Goal: Task Accomplishment & Management: Manage account settings

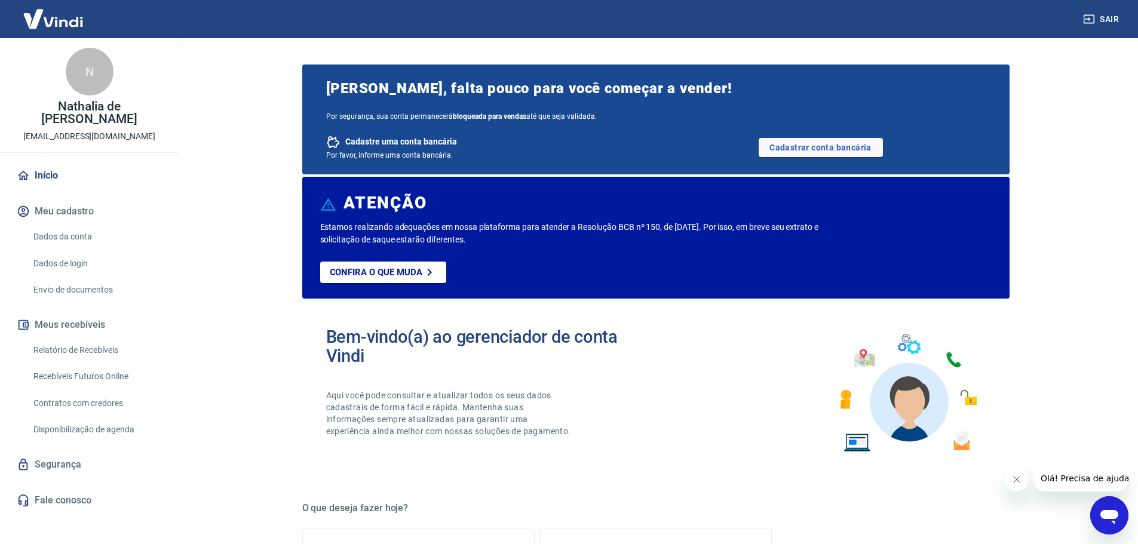
click at [60, 198] on button "Meu cadastro" at bounding box center [89, 211] width 150 height 26
click at [59, 225] on link "Dados da conta" at bounding box center [97, 237] width 136 height 24
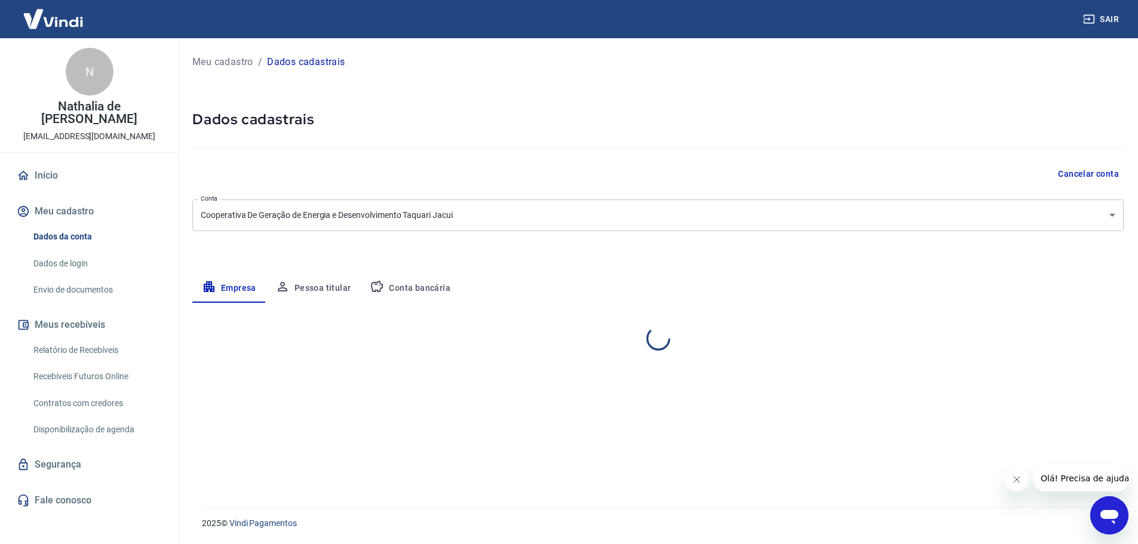
select select "RS"
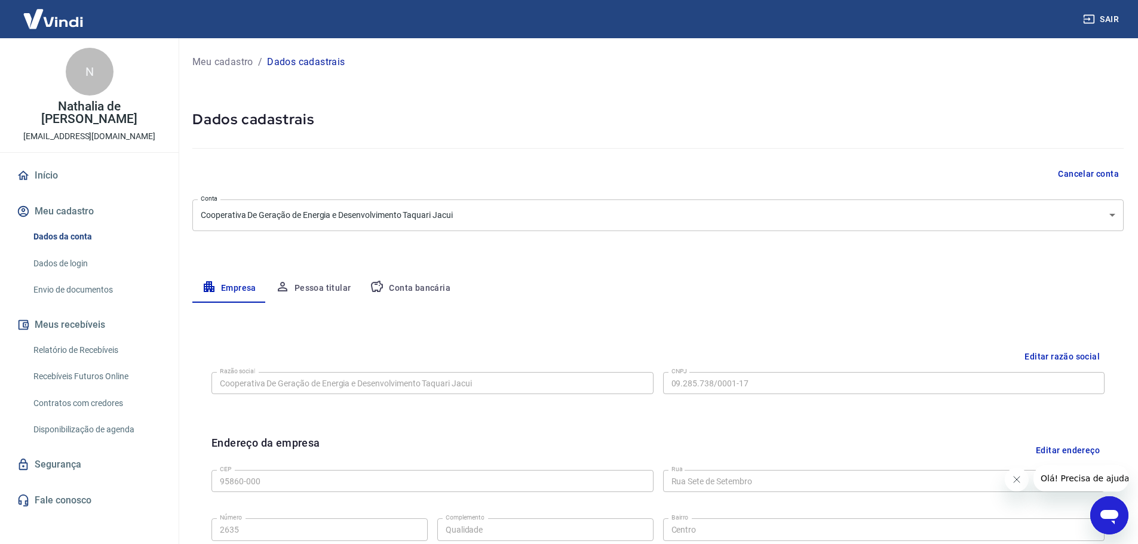
click at [1088, 358] on button "Editar razão social" at bounding box center [1062, 357] width 85 height 22
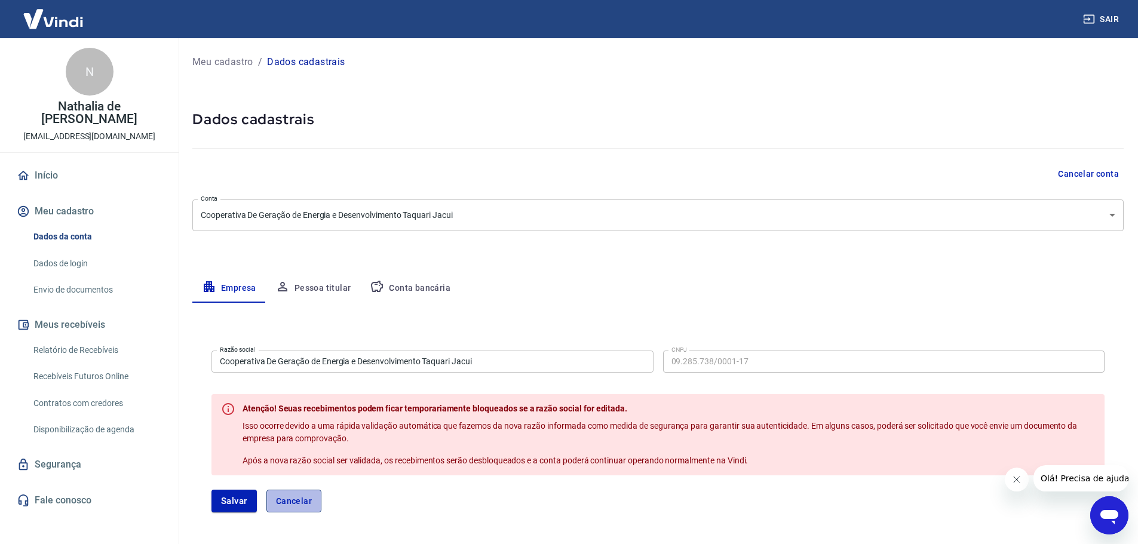
click at [293, 503] on button "Cancelar" at bounding box center [293, 501] width 55 height 23
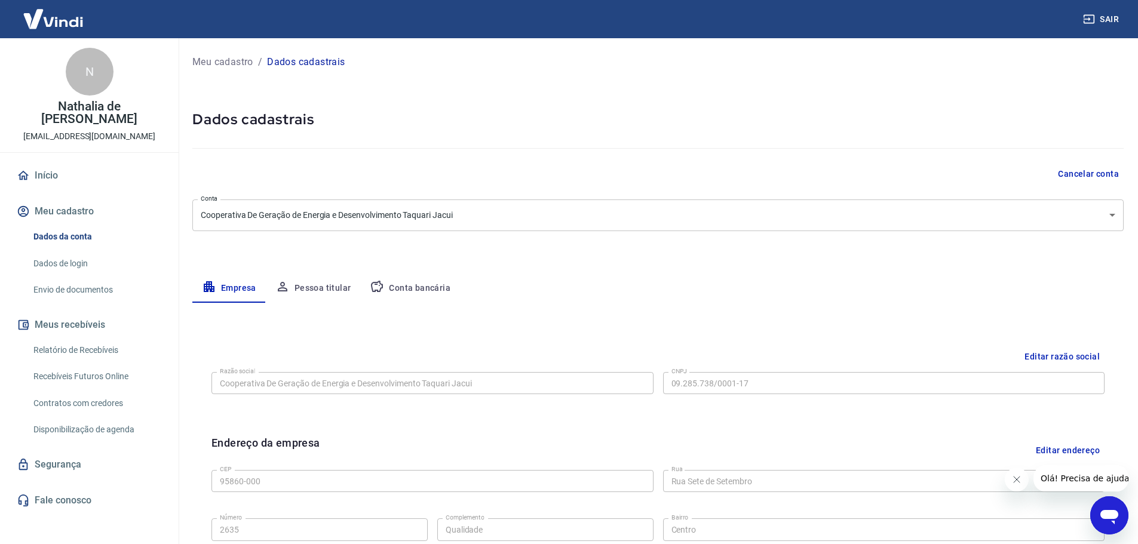
click at [75, 251] on link "Dados de login" at bounding box center [97, 263] width 136 height 24
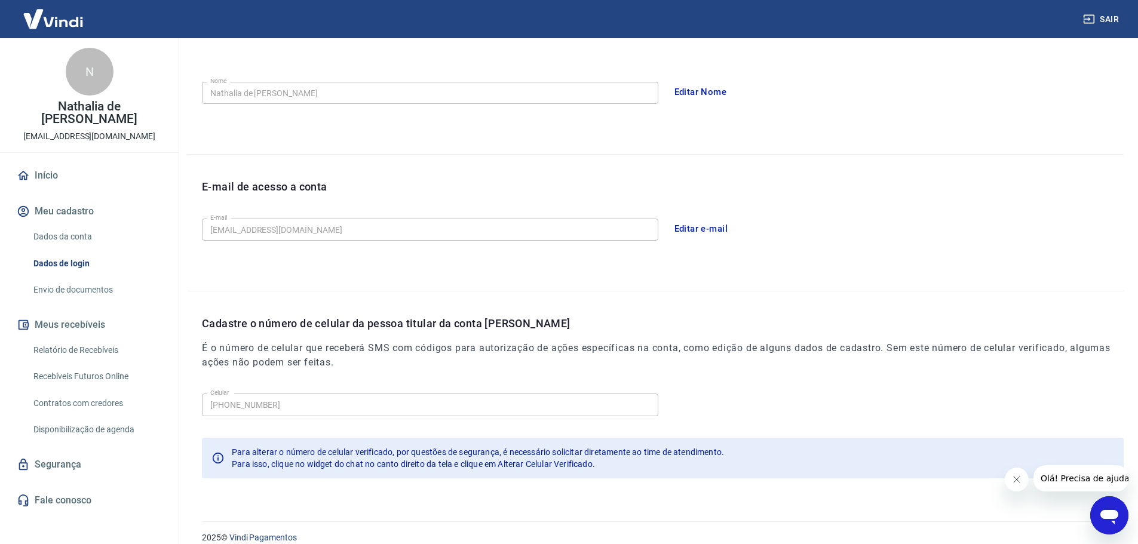
scroll to position [221, 0]
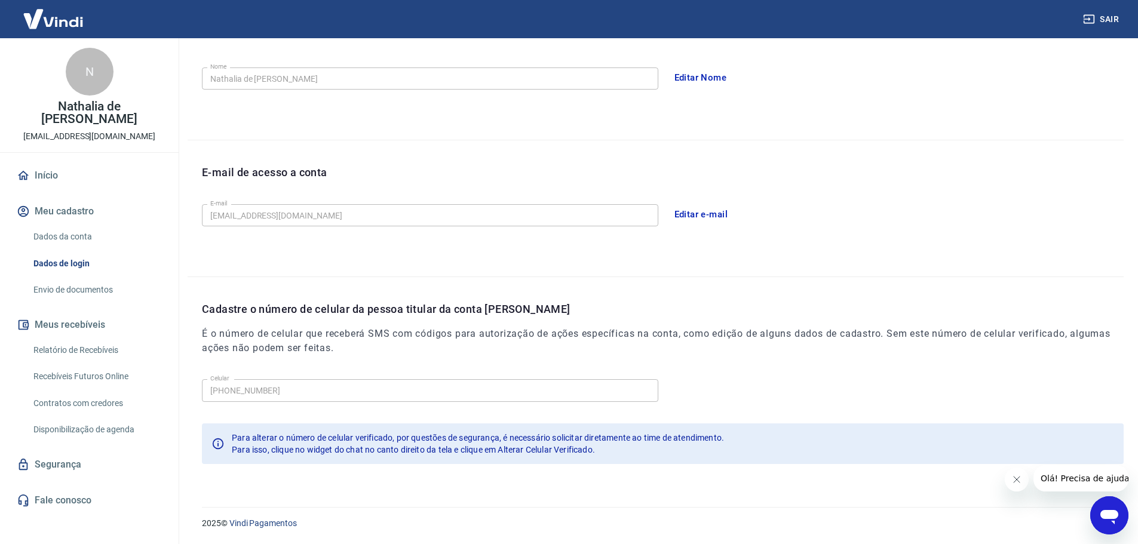
drag, startPoint x: 48, startPoint y: 200, endPoint x: 85, endPoint y: 218, distance: 41.4
click at [48, 200] on button "Meu cadastro" at bounding box center [89, 211] width 150 height 26
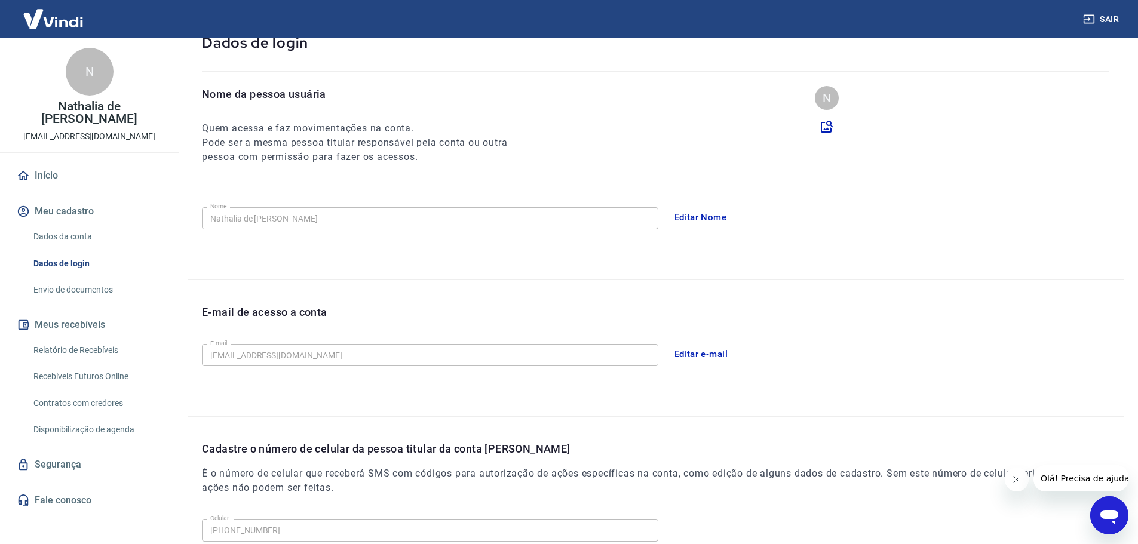
scroll to position [0, 0]
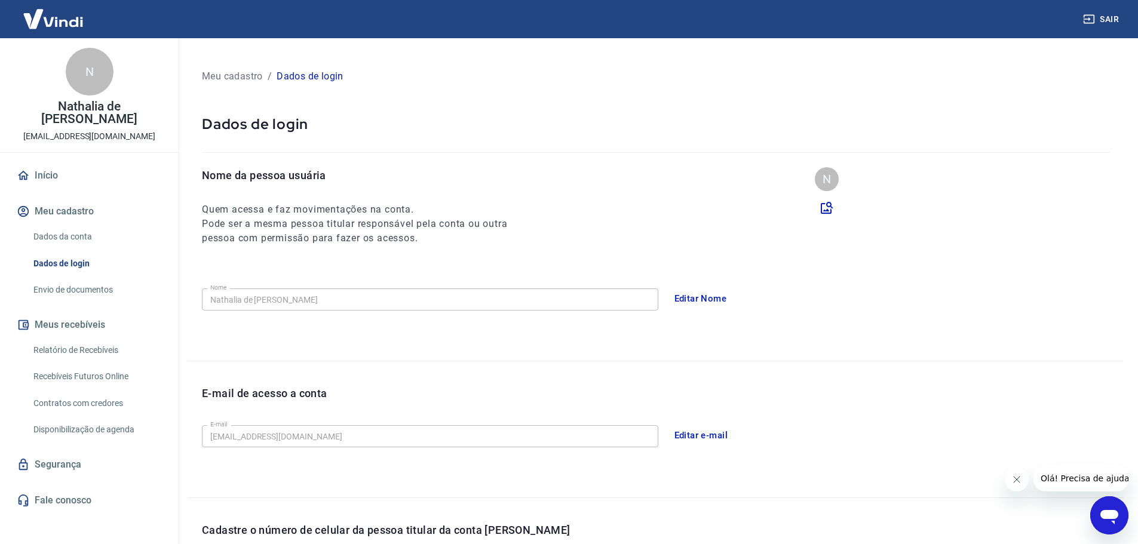
click at [35, 162] on link "Início" at bounding box center [89, 175] width 150 height 26
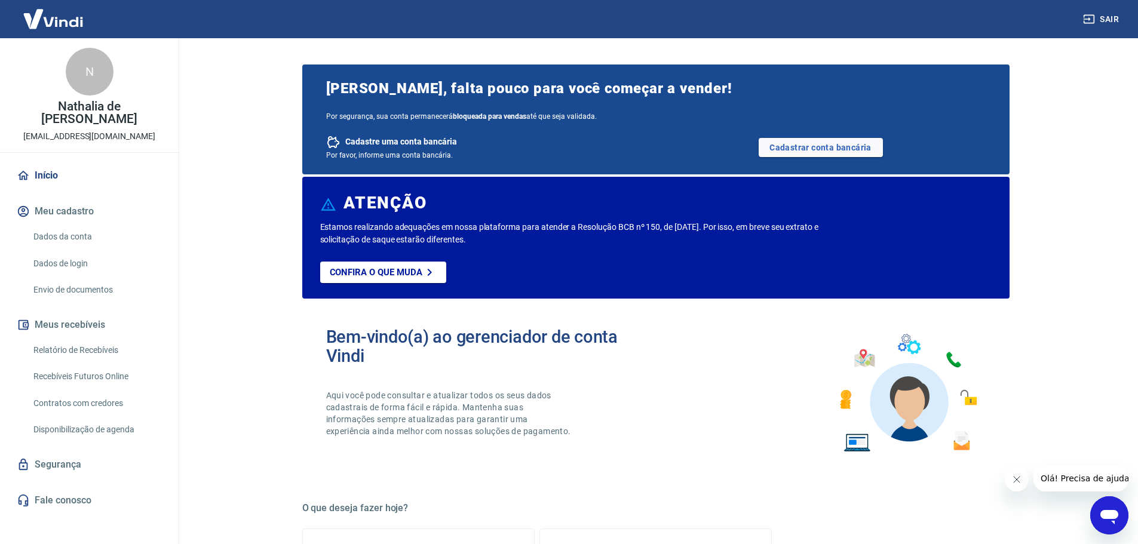
click at [54, 225] on link "Dados da conta" at bounding box center [97, 237] width 136 height 24
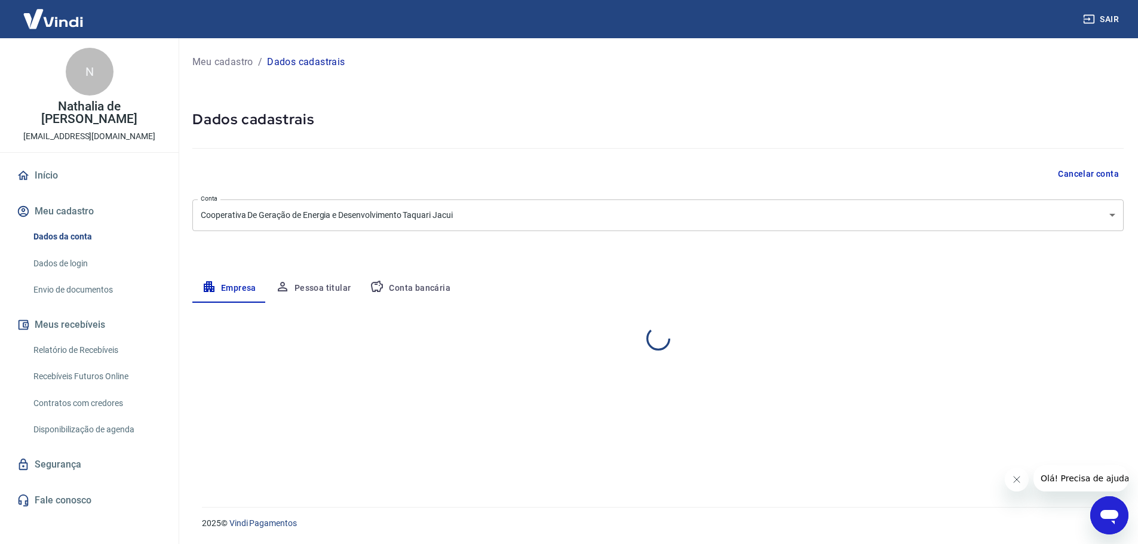
select select "RS"
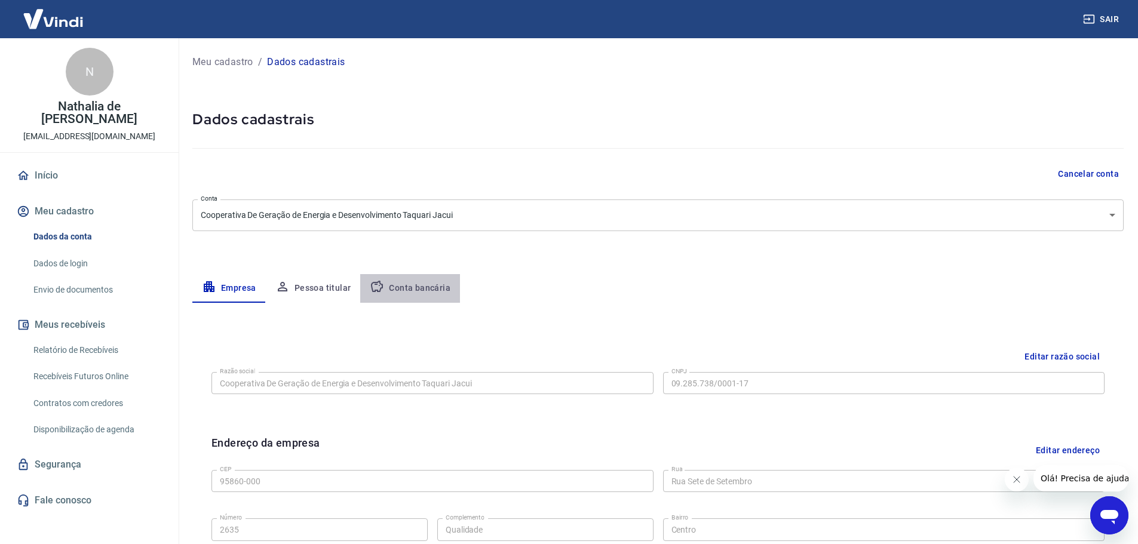
click at [417, 285] on button "Conta bancária" at bounding box center [410, 288] width 100 height 29
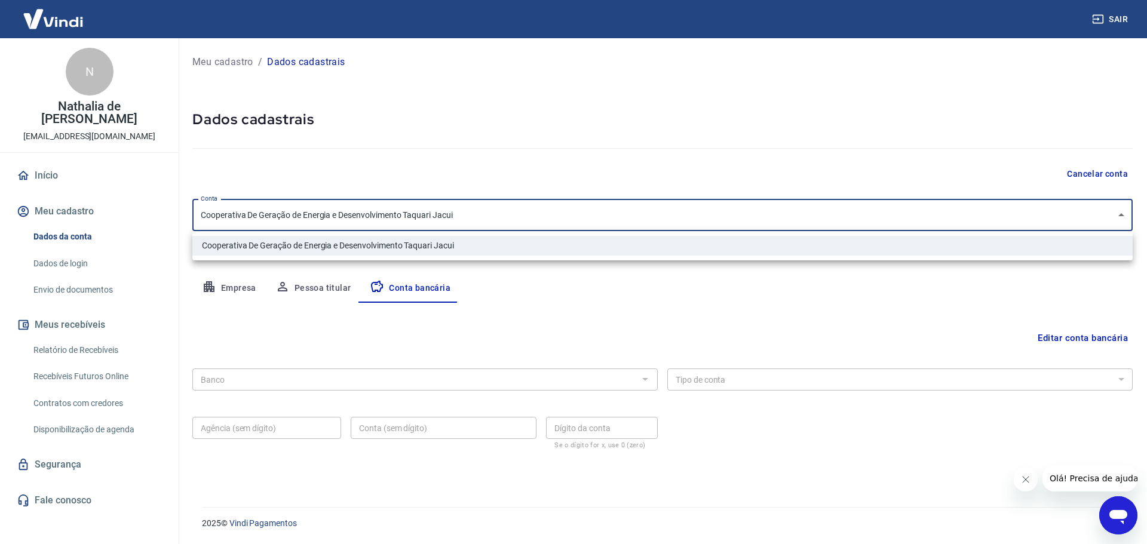
click at [379, 219] on body "Sair N Nathalia de Freitas Dutra nathalia.dutra@certaja.com.br Início Meu cadas…" at bounding box center [573, 272] width 1147 height 544
click at [379, 219] on div at bounding box center [573, 272] width 1147 height 544
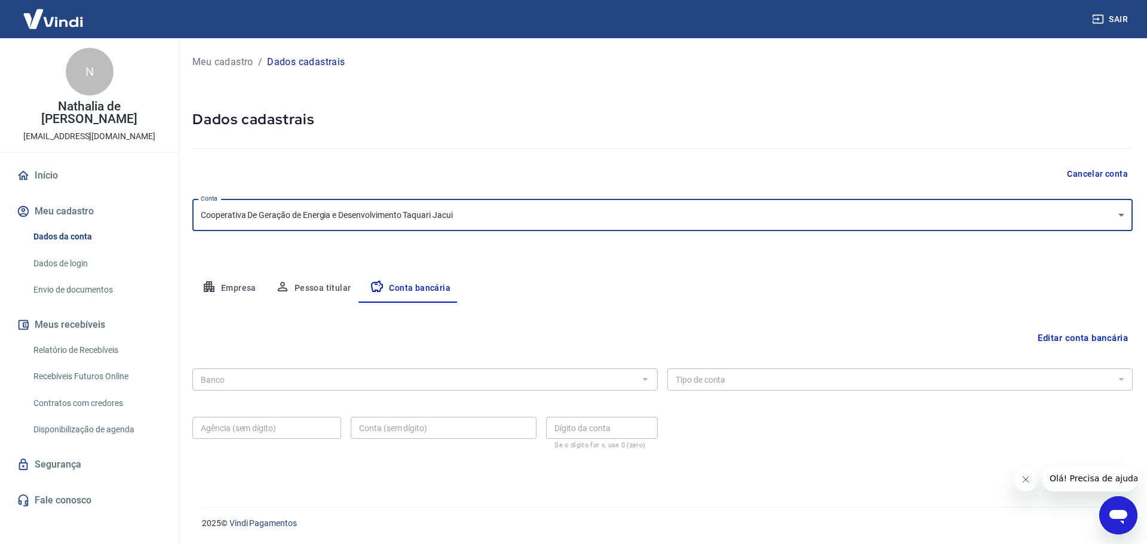
click at [327, 293] on button "Pessoa titular" at bounding box center [313, 288] width 95 height 29
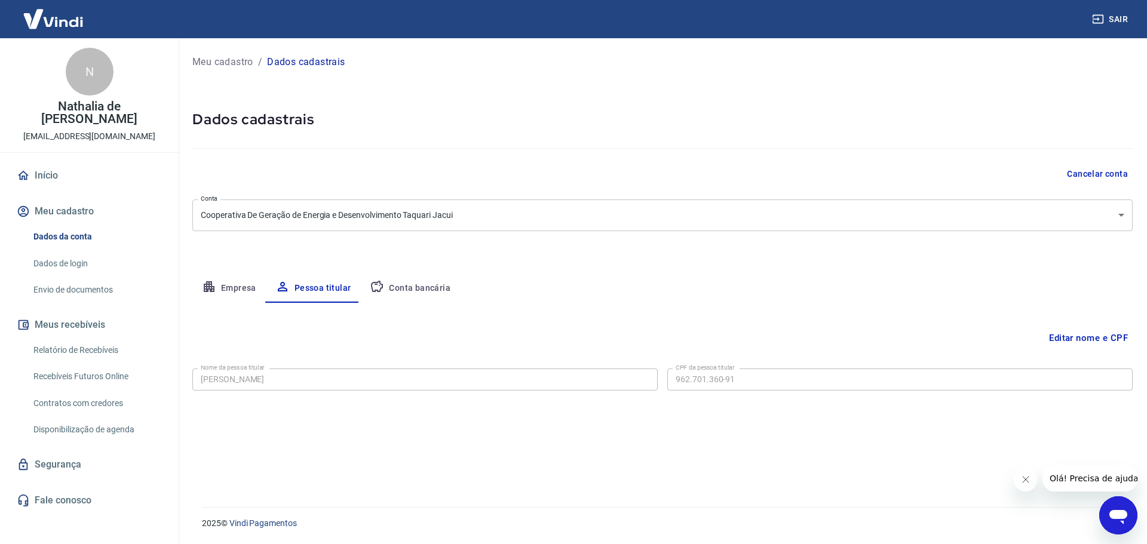
click at [225, 294] on button "Empresa" at bounding box center [228, 288] width 73 height 29
select select "RS"
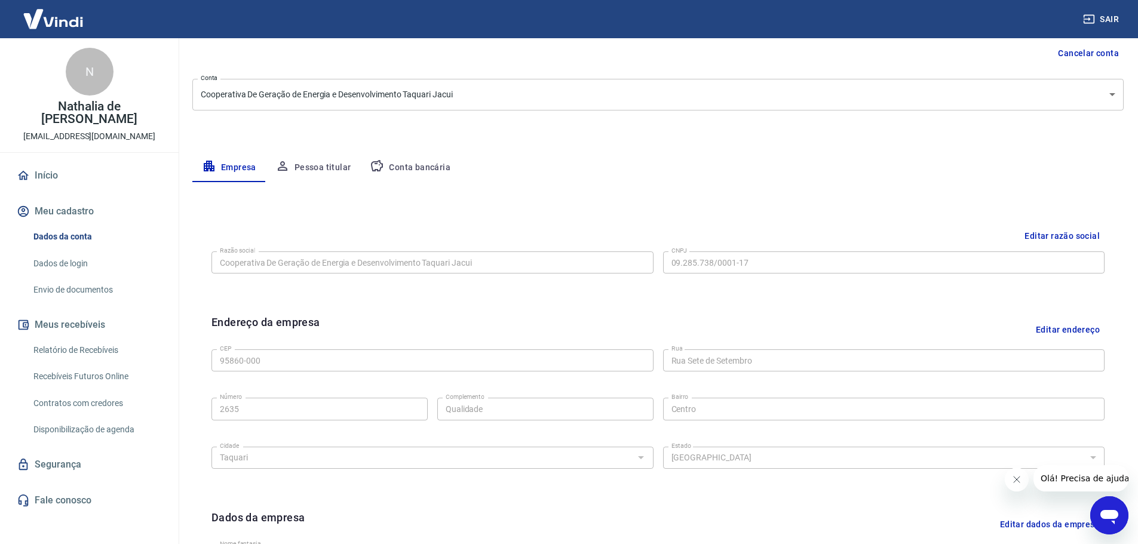
scroll to position [78, 0]
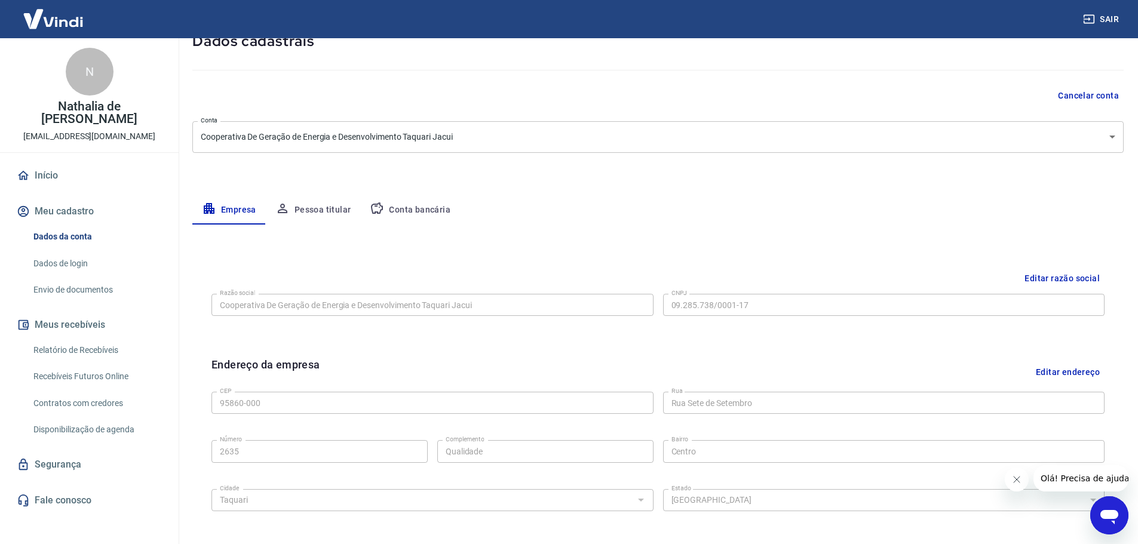
click at [1070, 280] on button "Editar razão social" at bounding box center [1062, 279] width 85 height 22
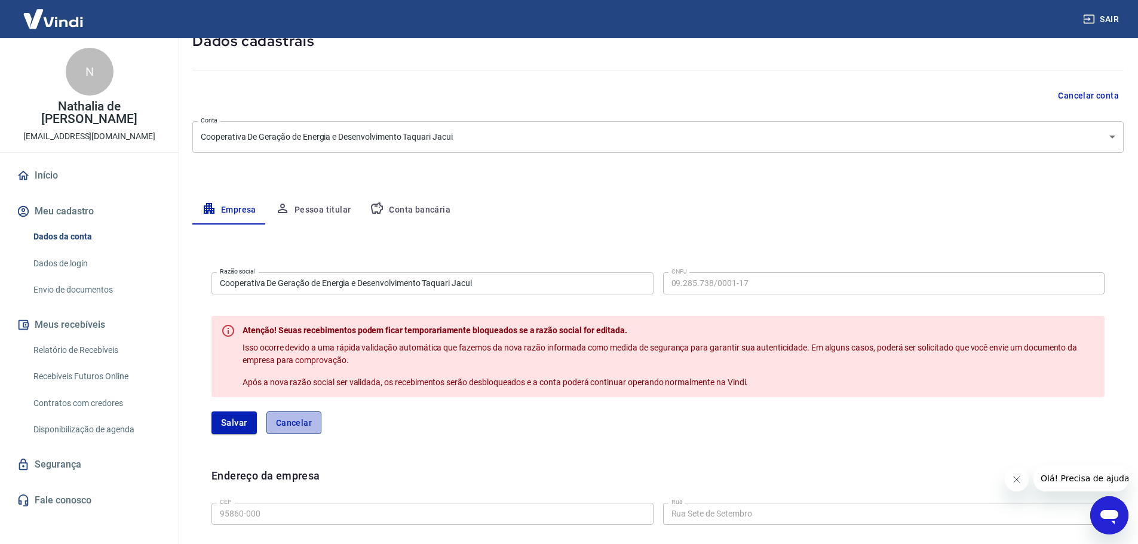
click at [295, 423] on button "Cancelar" at bounding box center [293, 423] width 55 height 23
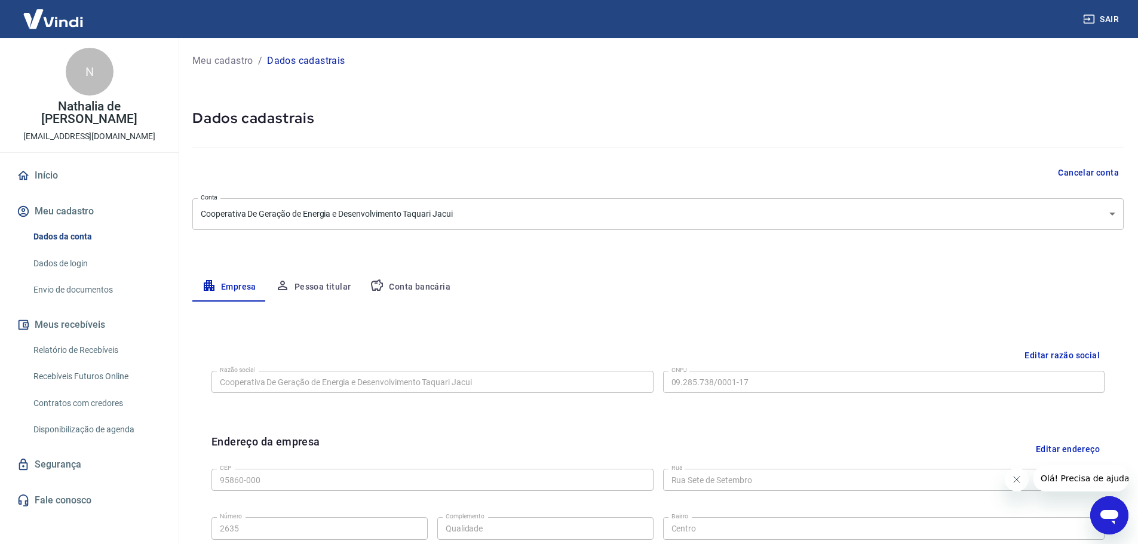
scroll to position [0, 0]
click at [67, 201] on button "Meu cadastro" at bounding box center [89, 211] width 150 height 26
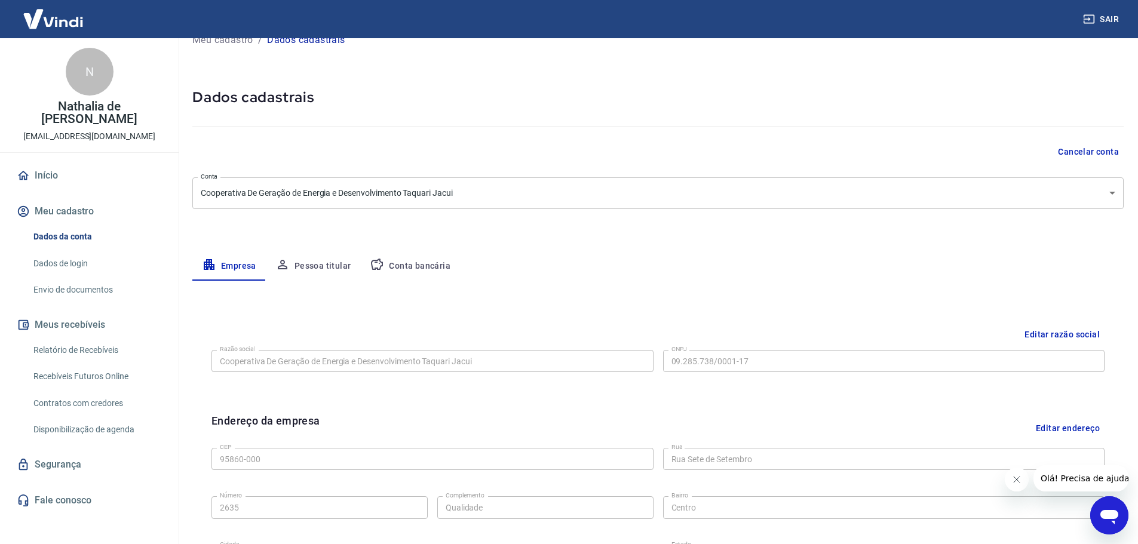
scroll to position [19, 0]
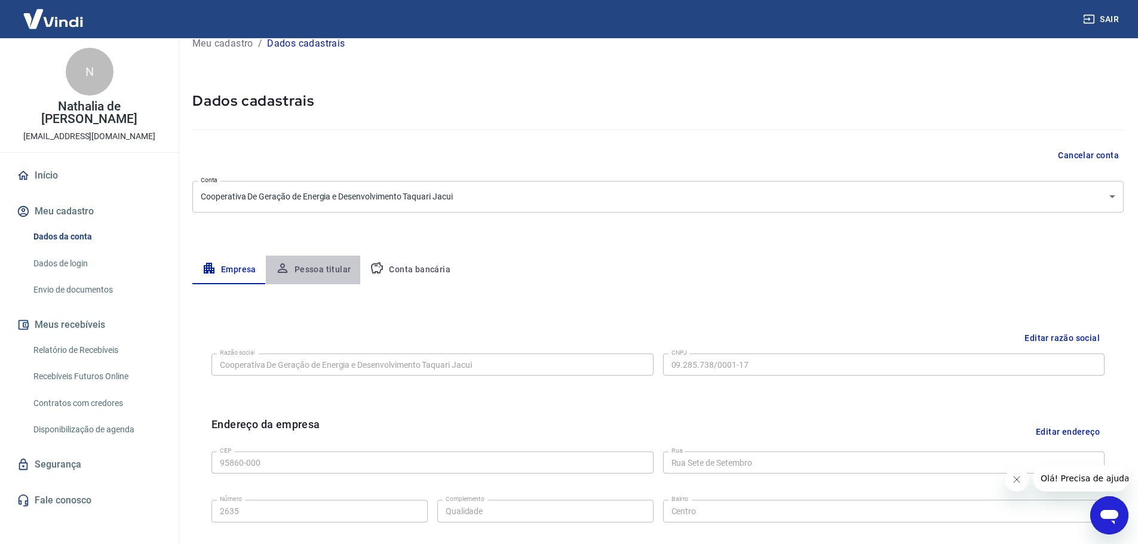
click at [312, 272] on button "Pessoa titular" at bounding box center [313, 270] width 95 height 29
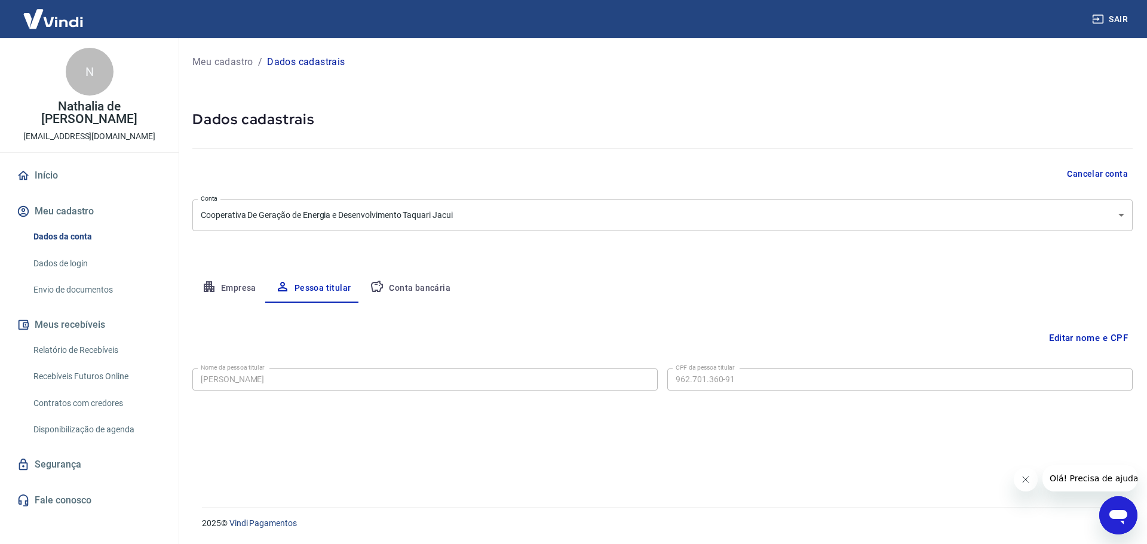
click at [70, 198] on button "Meu cadastro" at bounding box center [89, 211] width 150 height 26
click at [62, 251] on link "Dados de login" at bounding box center [97, 263] width 136 height 24
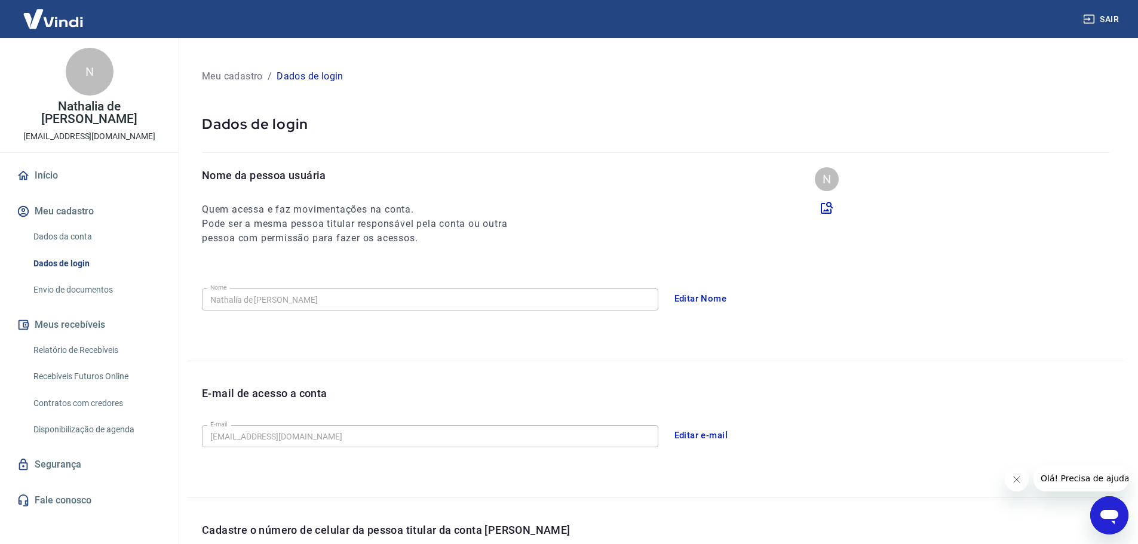
click at [717, 438] on button "Editar e-mail" at bounding box center [701, 435] width 67 height 25
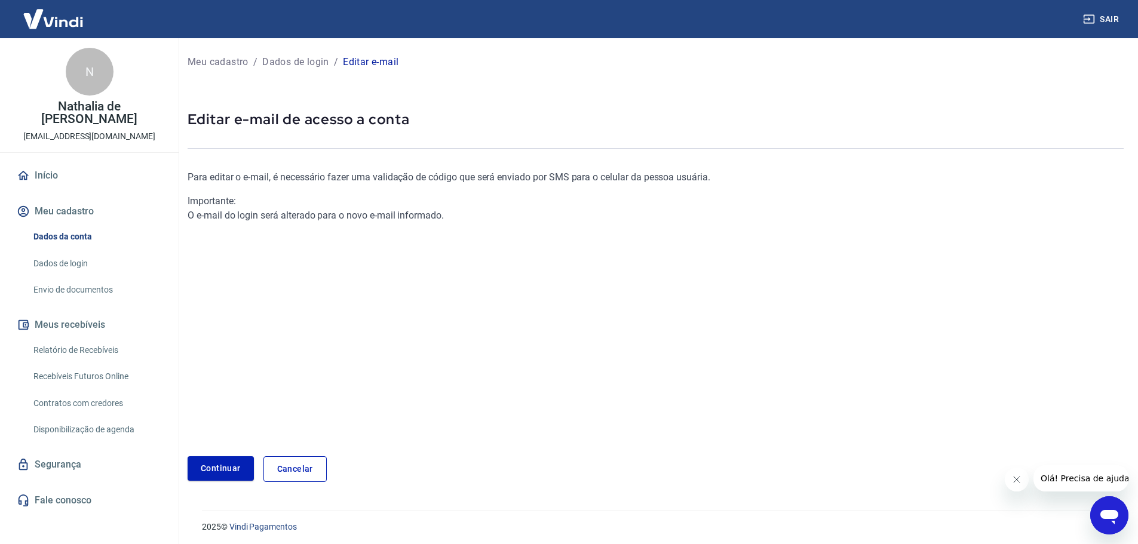
click at [271, 471] on link "Cancelar" at bounding box center [294, 469] width 63 height 26
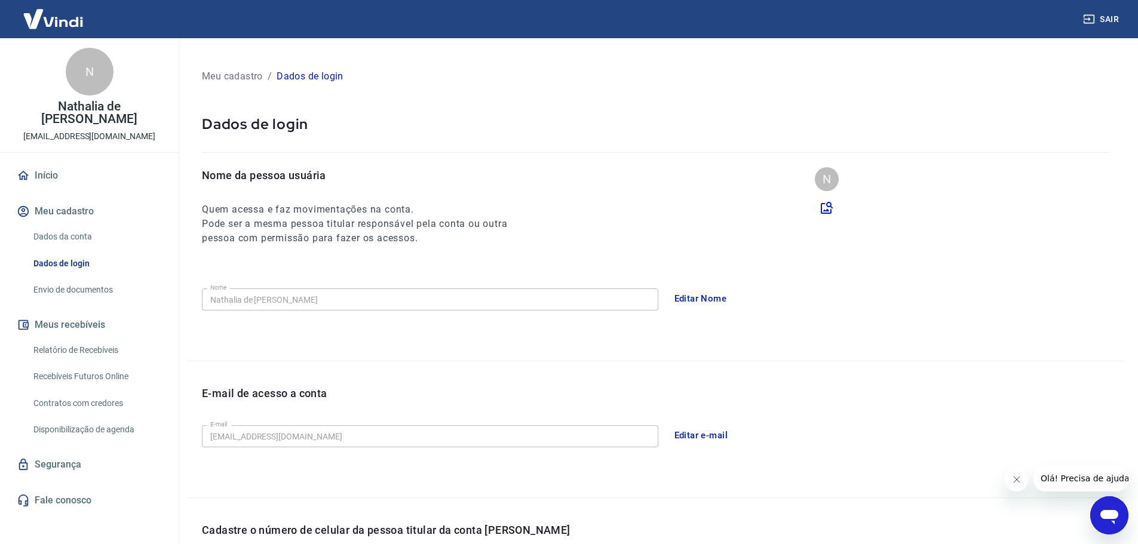
drag, startPoint x: 75, startPoint y: 220, endPoint x: 125, endPoint y: 221, distance: 50.8
click at [75, 225] on link "Dados da conta" at bounding box center [97, 237] width 136 height 24
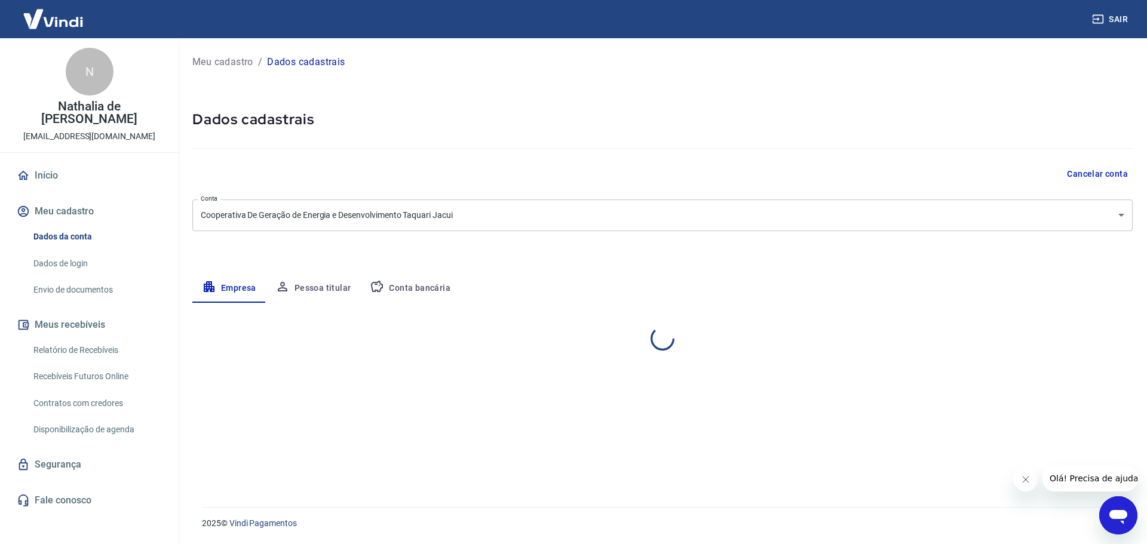
select select "RS"
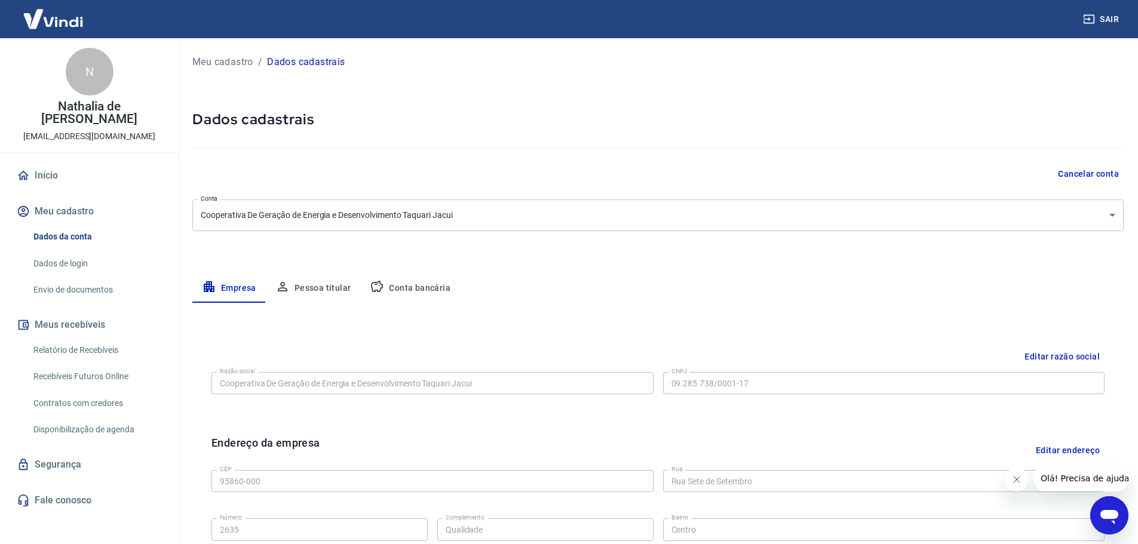
scroll to position [60, 0]
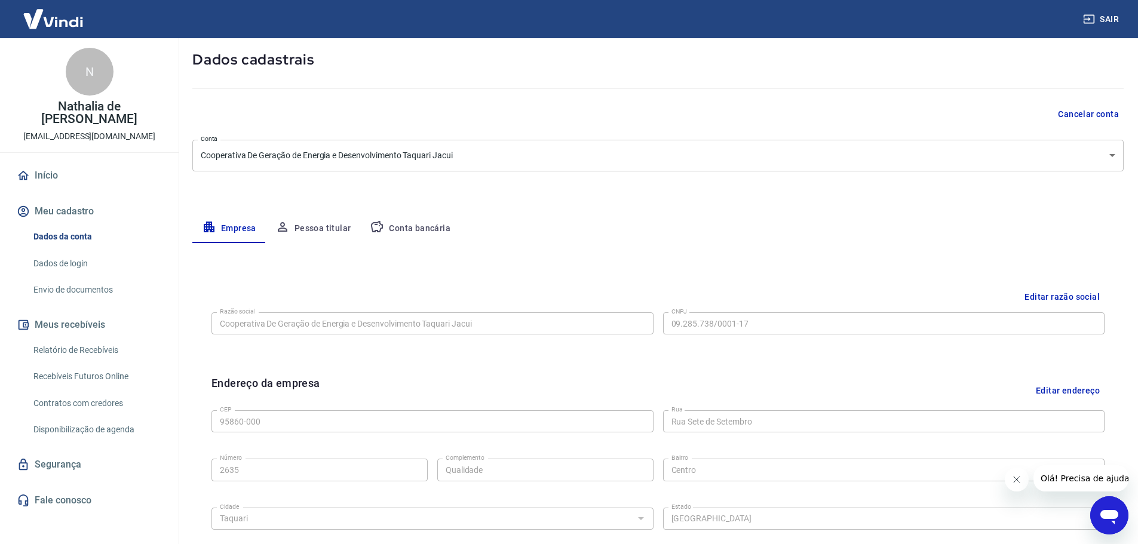
click at [1015, 480] on icon "Fechar mensagem da empresa" at bounding box center [1016, 480] width 10 height 10
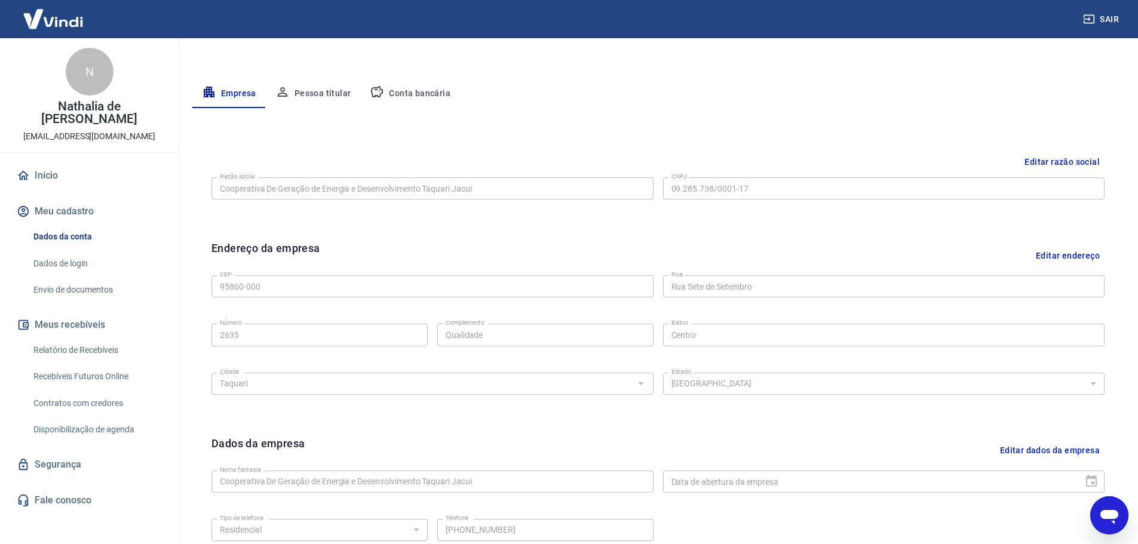
scroll to position [0, 0]
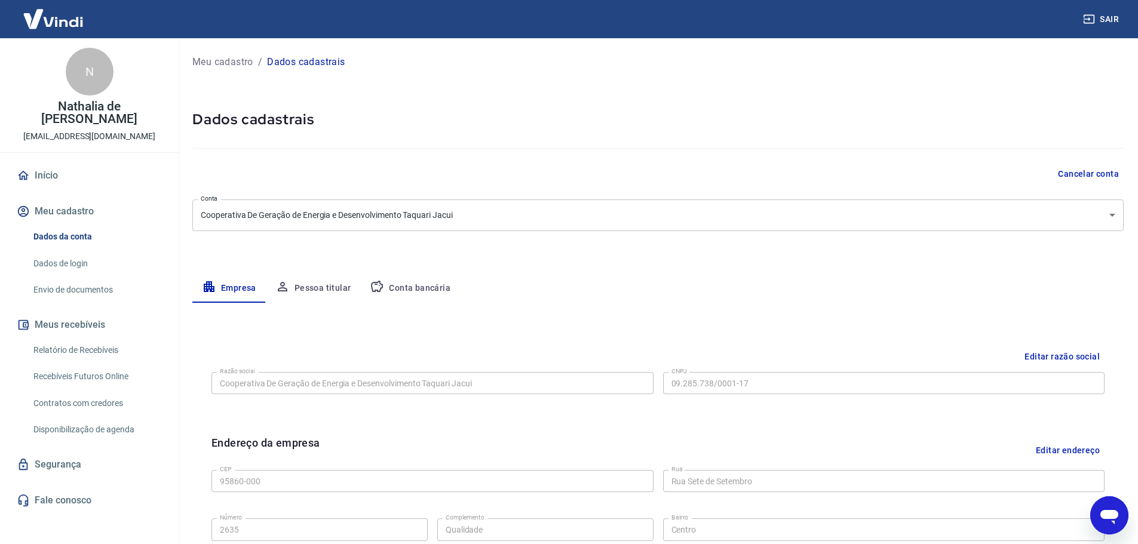
click at [1084, 172] on button "Cancelar conta" at bounding box center [1088, 174] width 70 height 22
click at [787, 148] on hr at bounding box center [657, 148] width 931 height 1
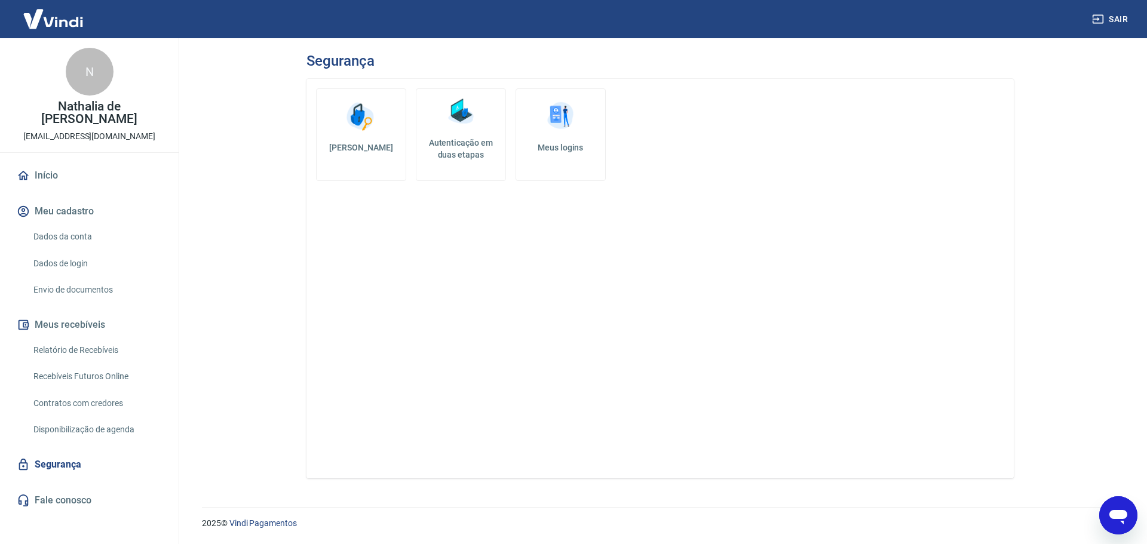
click at [70, 225] on link "Dados da conta" at bounding box center [97, 237] width 136 height 24
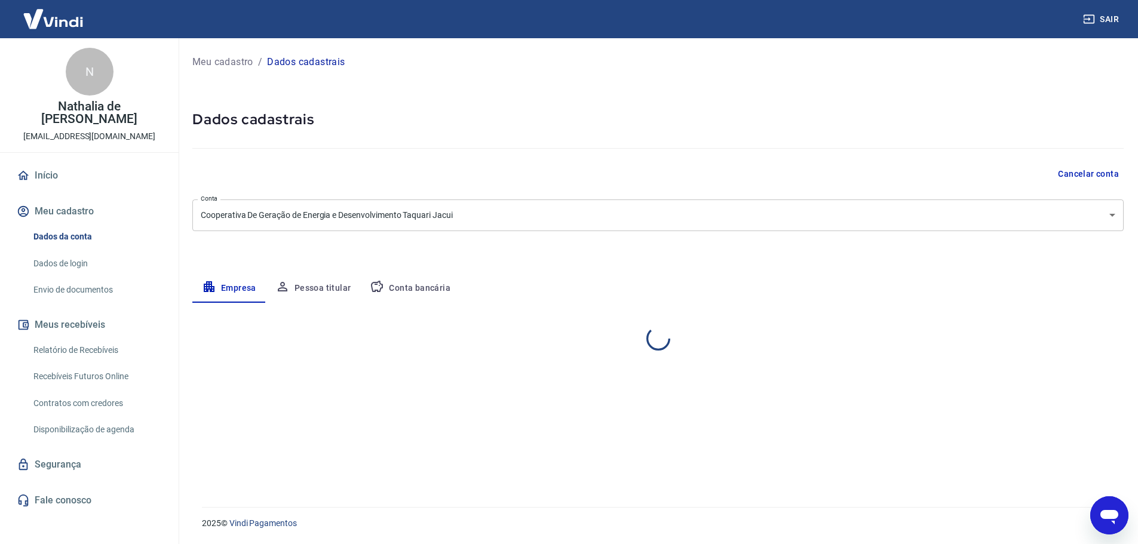
select select "RS"
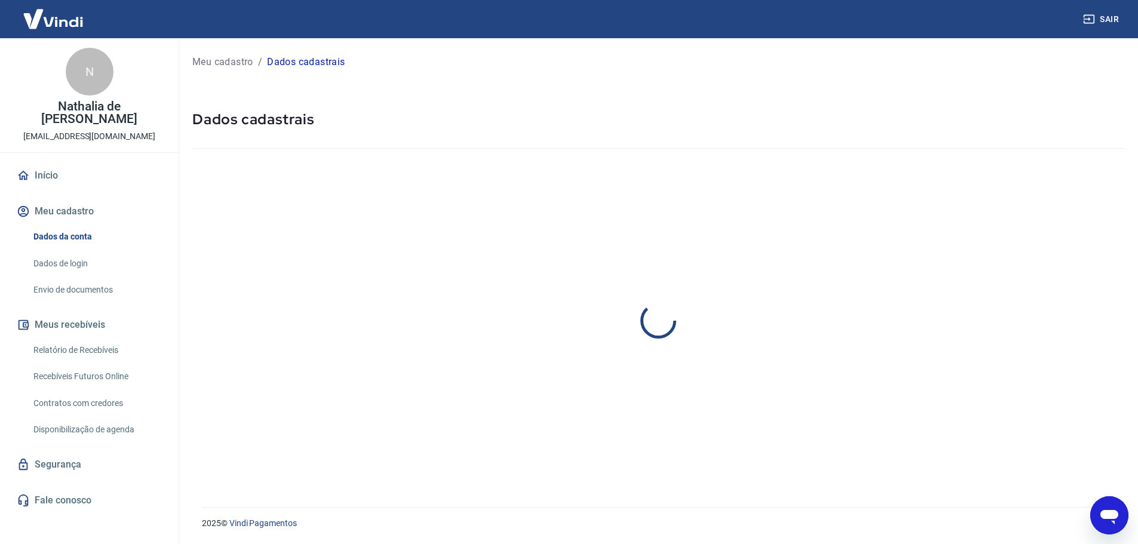
select select "RS"
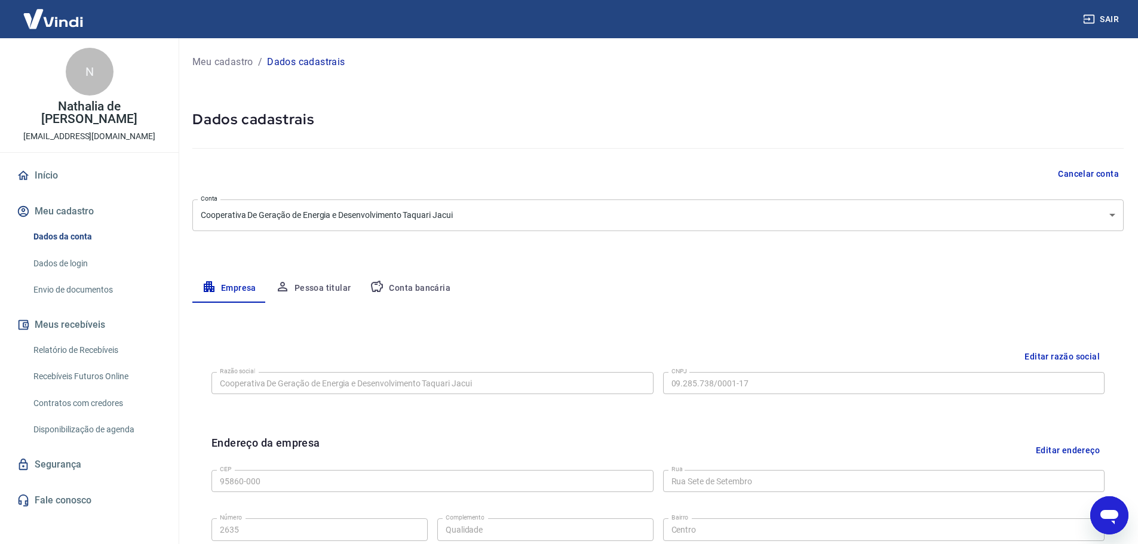
scroll to position [60, 0]
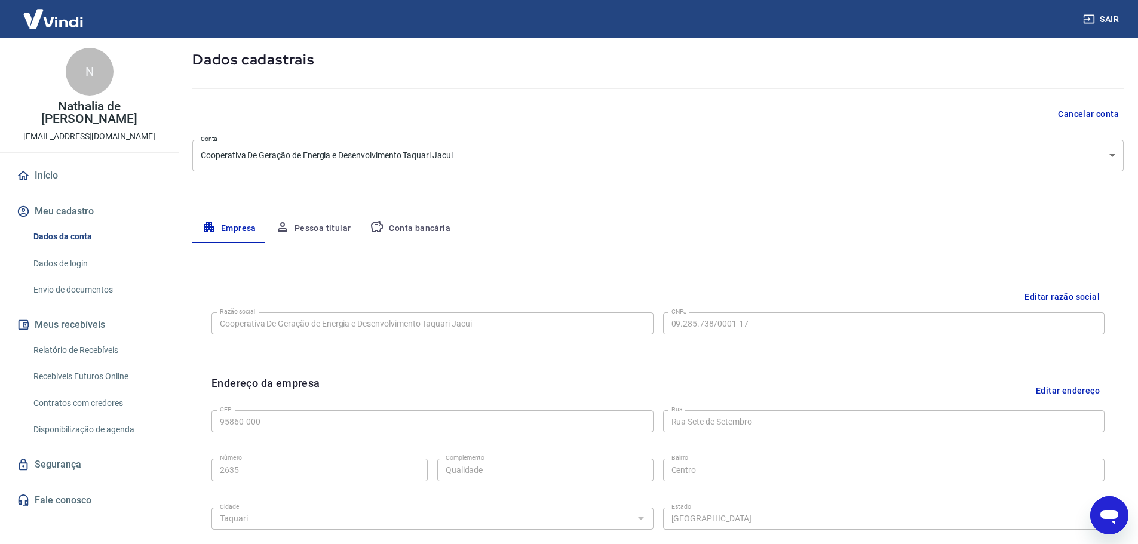
click at [1061, 391] on button "Editar endereço" at bounding box center [1067, 390] width 73 height 30
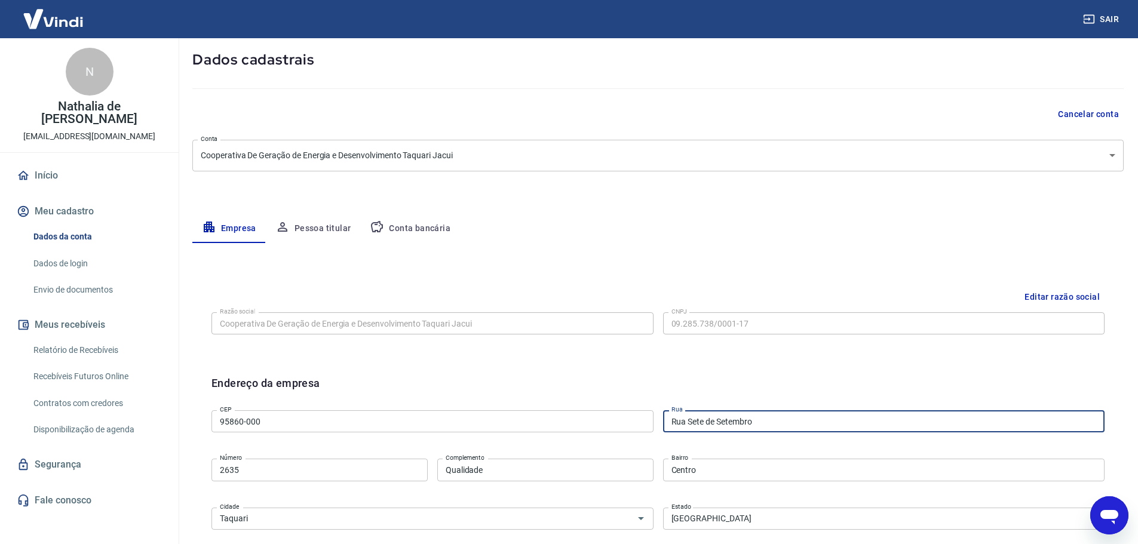
drag, startPoint x: 791, startPoint y: 425, endPoint x: 664, endPoint y: 422, distance: 127.2
click at [664, 422] on input "Rua Sete de Setembro" at bounding box center [884, 421] width 442 height 22
paste input "General Osóri"
type input "Rua General Osório"
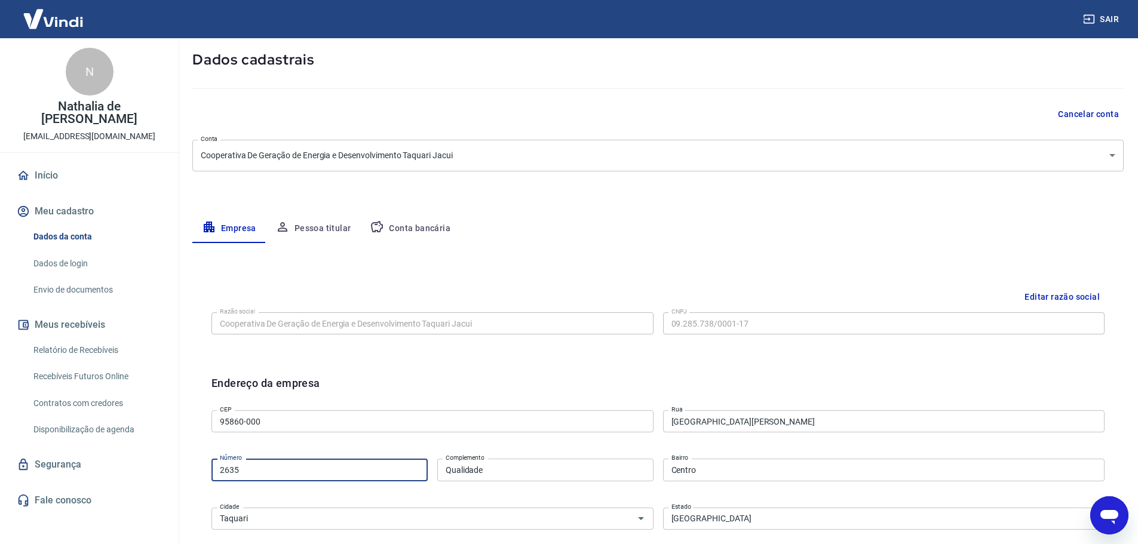
drag, startPoint x: 226, startPoint y: 471, endPoint x: 206, endPoint y: 470, distance: 19.7
click at [206, 470] on div "Endereço da empresa CEP 95860-000 CEP Rua Rua General Osório Rua Número 2635 Nú…" at bounding box center [658, 523] width 912 height 315
type input "2548"
click at [482, 468] on input "Qualidade" at bounding box center [545, 470] width 216 height 22
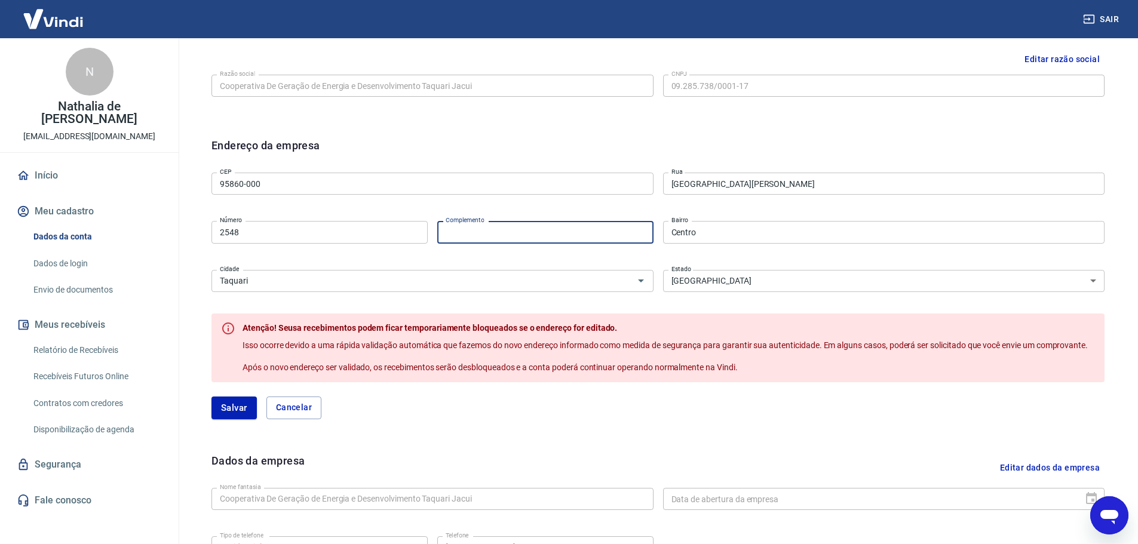
scroll to position [299, 0]
click at [229, 409] on button "Salvar" at bounding box center [233, 406] width 45 height 23
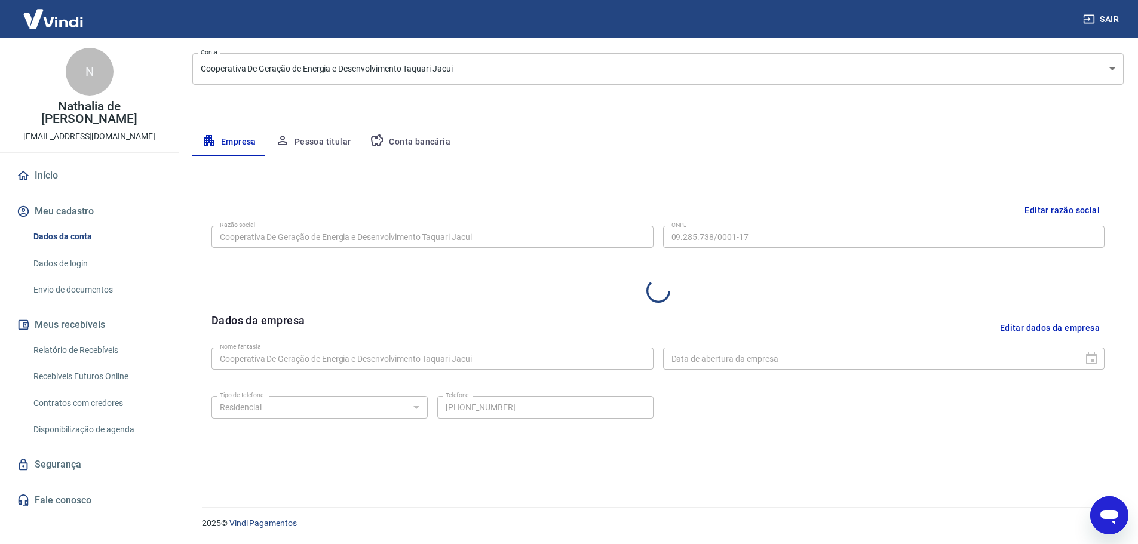
select select "RS"
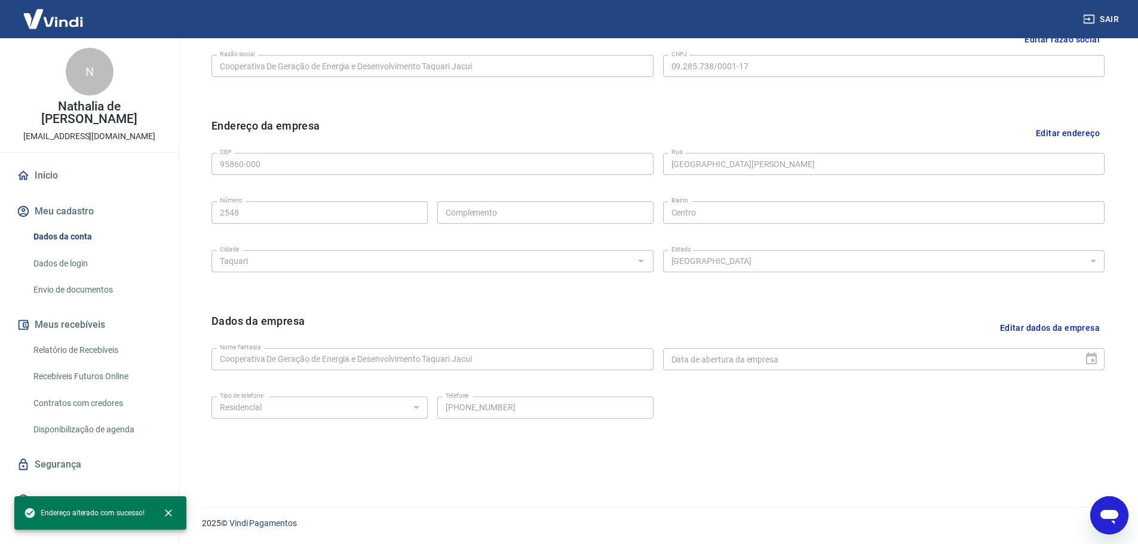
scroll to position [138, 0]
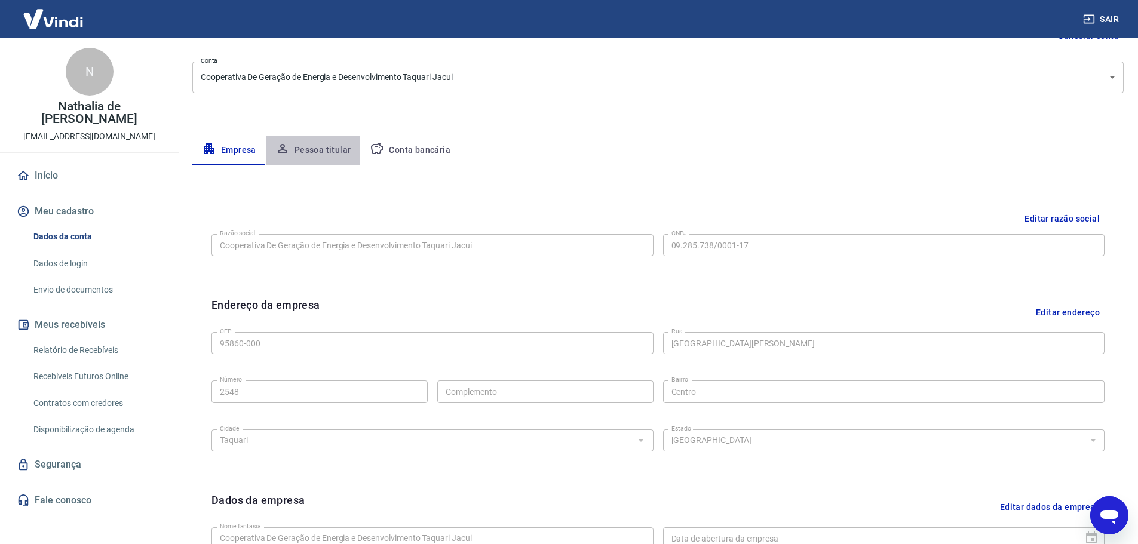
click at [320, 151] on button "Pessoa titular" at bounding box center [313, 150] width 95 height 29
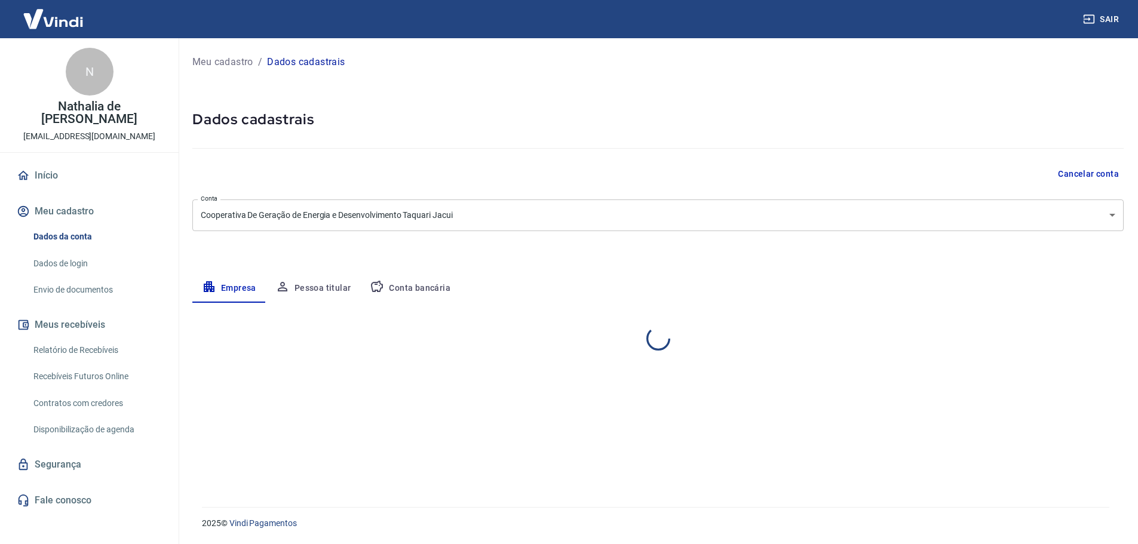
select select "RS"
